Goal: Check status: Check status

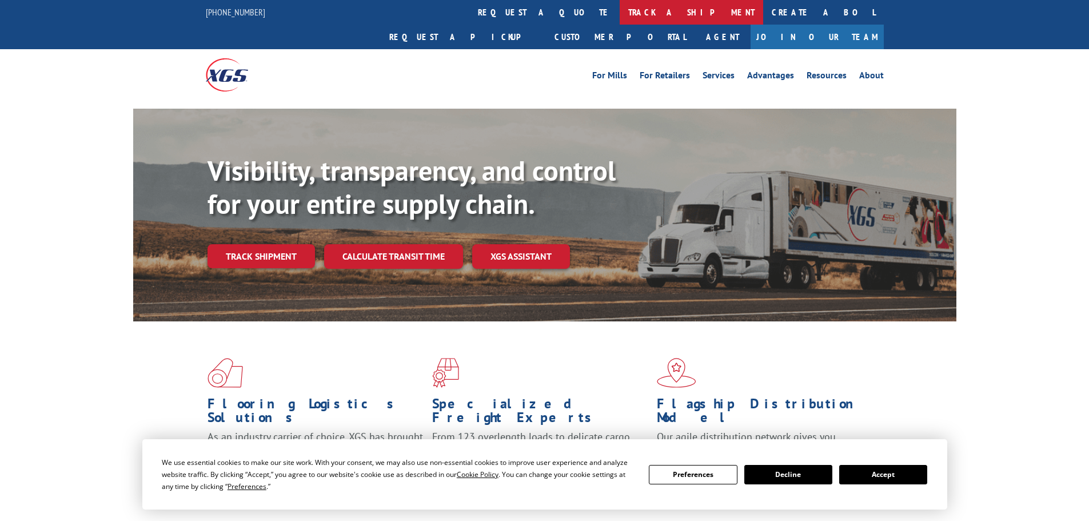
click at [620, 10] on link "track a shipment" at bounding box center [692, 12] width 144 height 25
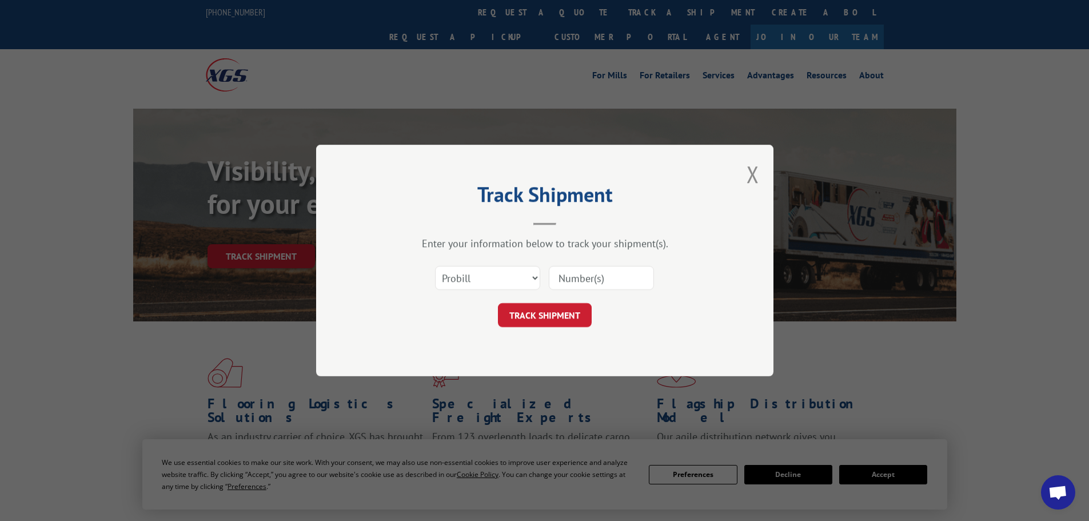
click at [598, 274] on input at bounding box center [601, 278] width 105 height 24
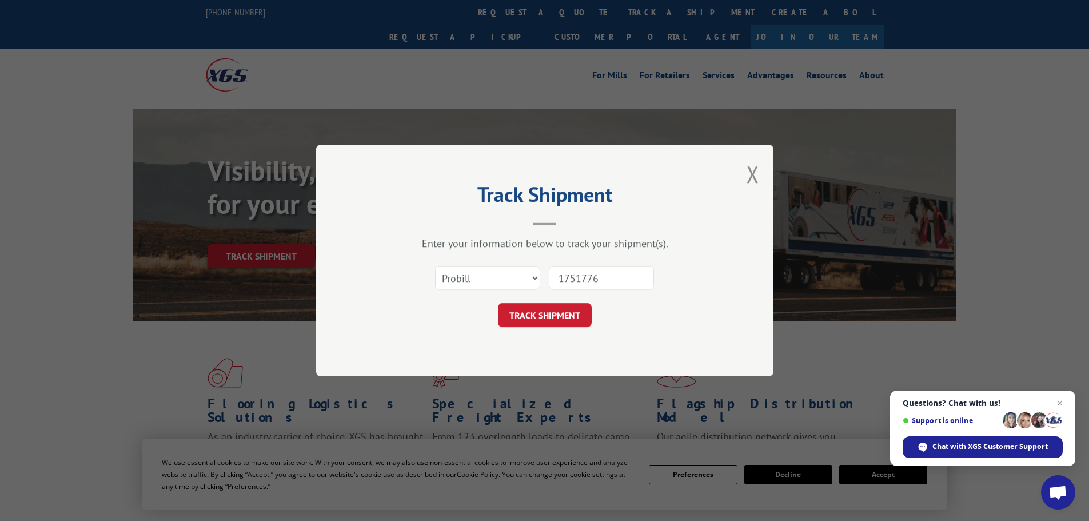
type input "17517760"
click button "TRACK SHIPMENT" at bounding box center [545, 315] width 94 height 24
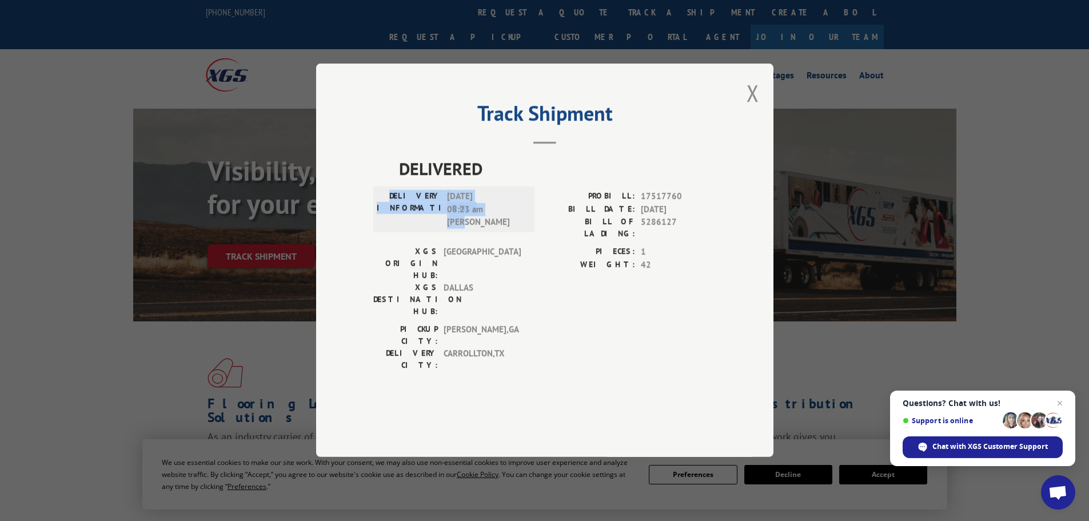
drag, startPoint x: 402, startPoint y: 219, endPoint x: 492, endPoint y: 261, distance: 99.0
click at [492, 233] on div "DELIVERY INFORMATION: [DATE] 08:23 am [PERSON_NAME]" at bounding box center [453, 210] width 161 height 46
copy div "DELIVERY INFORMATION: [DATE] 08:23 am [PERSON_NAME]"
click at [755, 108] on button "Close modal" at bounding box center [753, 93] width 13 height 30
